Goal: Information Seeking & Learning: Learn about a topic

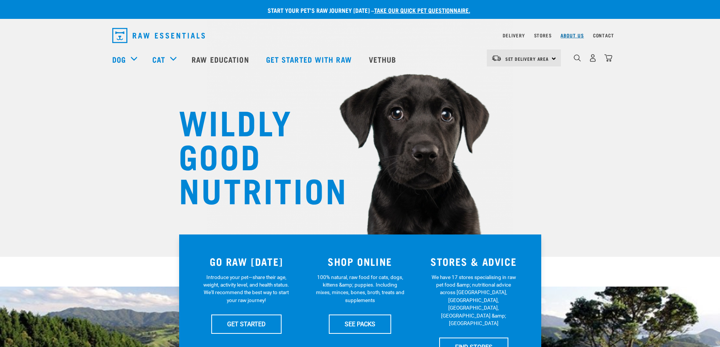
click at [571, 36] on link "About Us" at bounding box center [571, 35] width 23 height 3
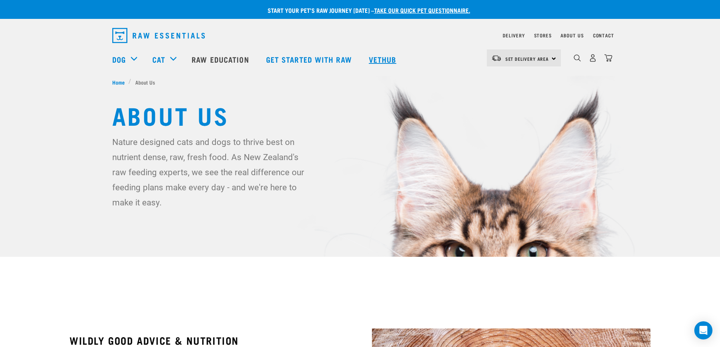
click at [385, 61] on link "Vethub" at bounding box center [383, 59] width 45 height 30
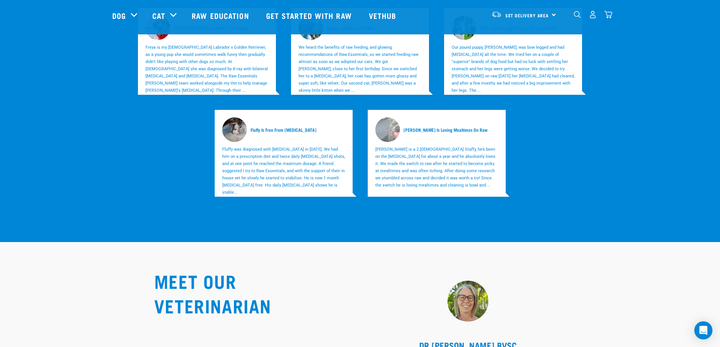
scroll to position [2448, 0]
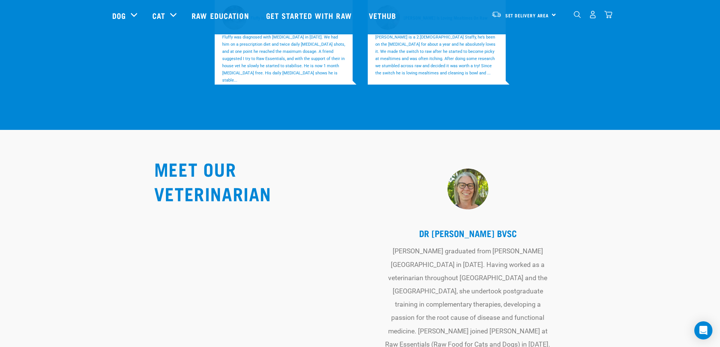
click at [474, 166] on img at bounding box center [468, 188] width 76 height 45
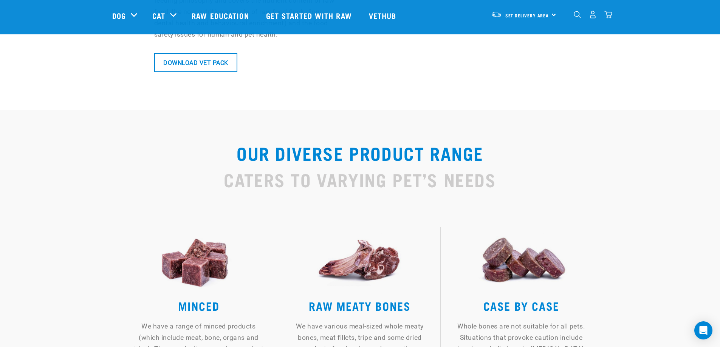
scroll to position [0, 0]
